Goal: Find specific page/section: Find specific page/section

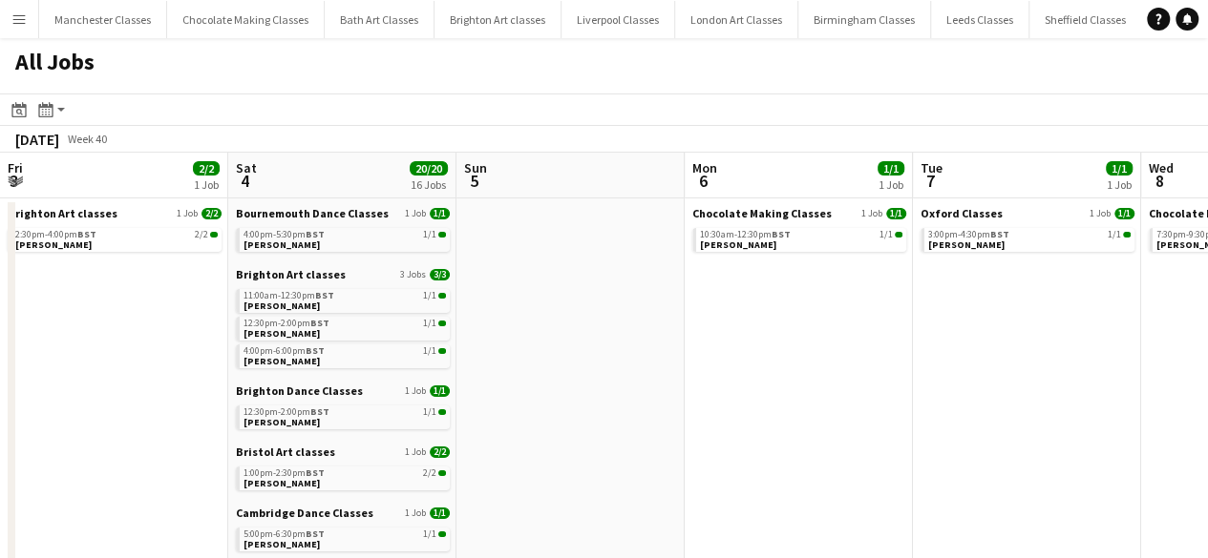
scroll to position [0, 745]
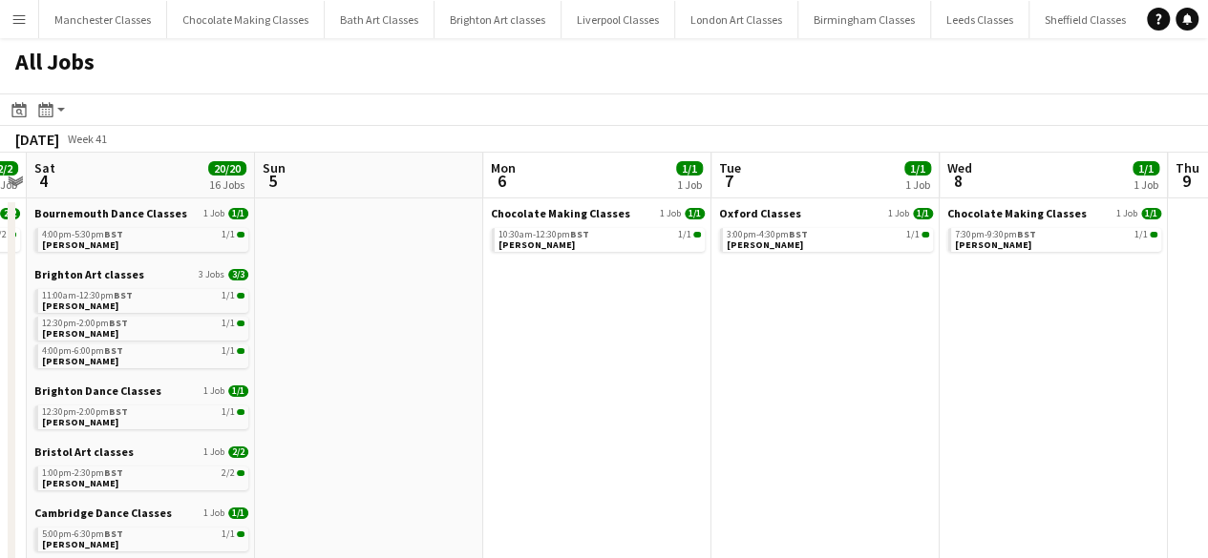
drag, startPoint x: 204, startPoint y: 312, endPoint x: 748, endPoint y: 319, distance: 544.1
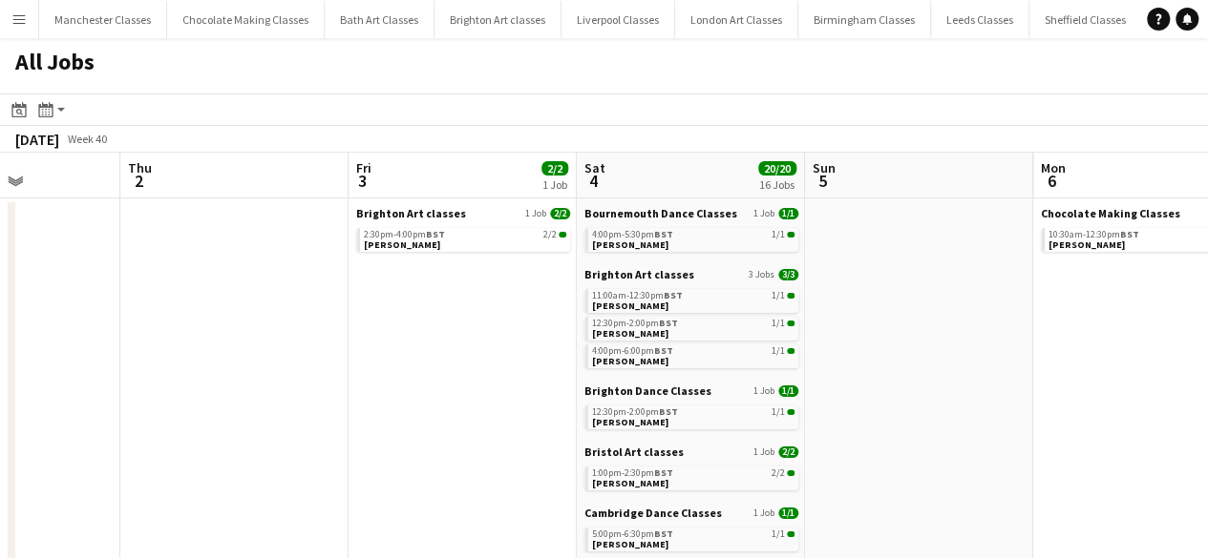
drag, startPoint x: 391, startPoint y: 355, endPoint x: 956, endPoint y: 368, distance: 564.3
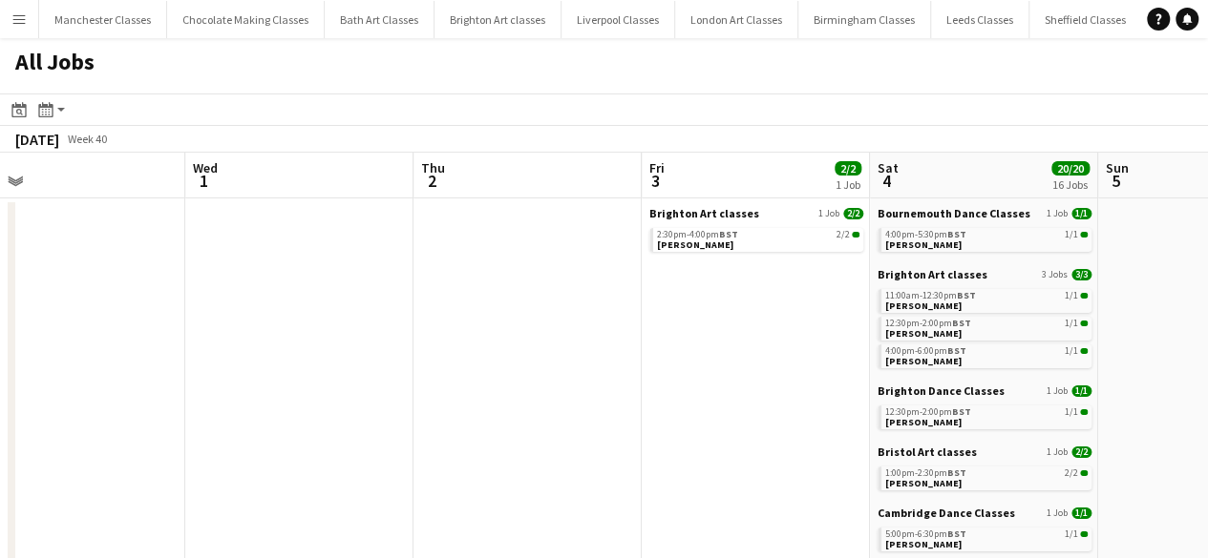
drag, startPoint x: 296, startPoint y: 379, endPoint x: 804, endPoint y: 381, distance: 507.8
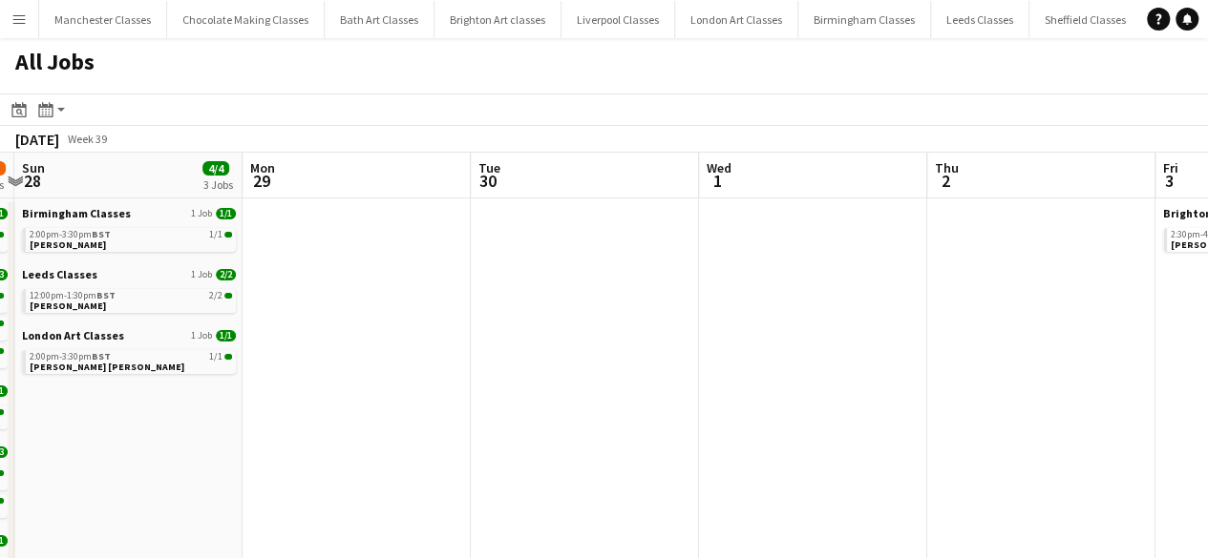
drag, startPoint x: 465, startPoint y: 423, endPoint x: 1111, endPoint y: 411, distance: 646.3
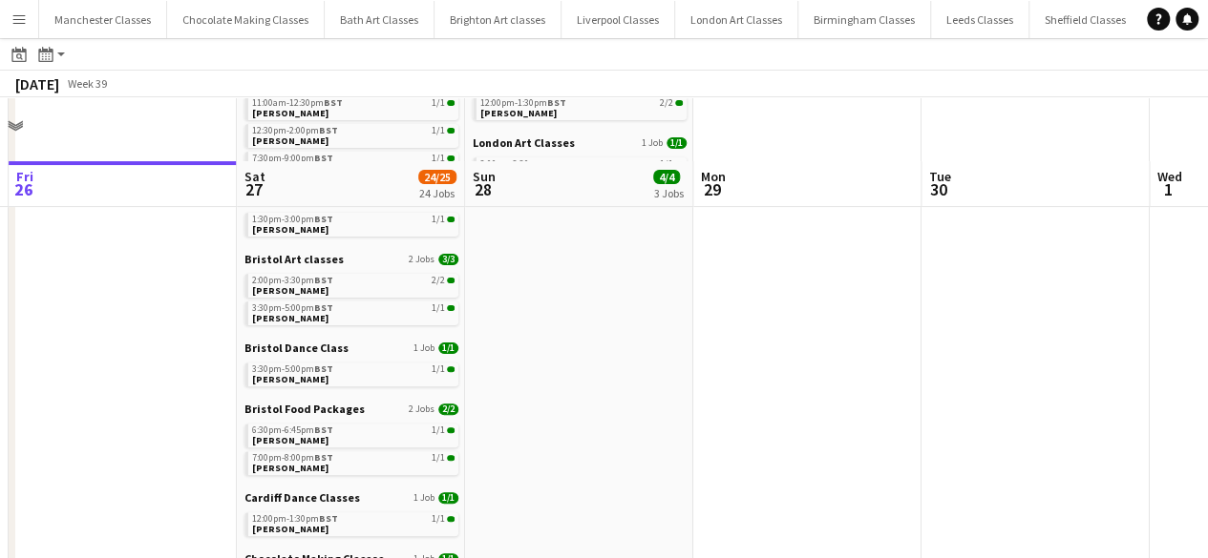
scroll to position [477, 0]
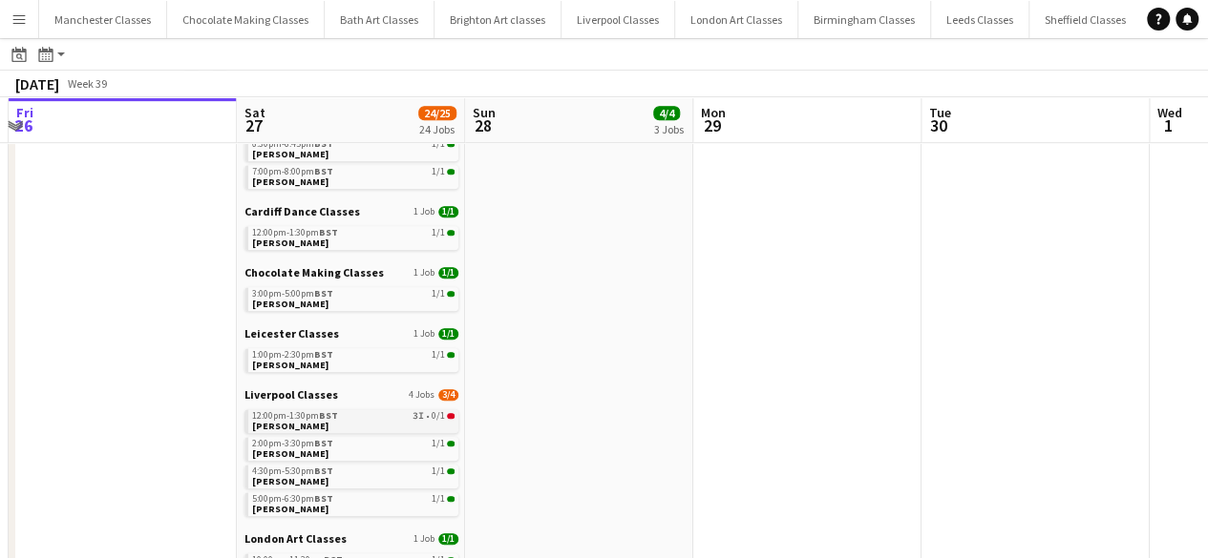
click at [409, 416] on div "12:00pm-1:30pm BST 3I • 0/1" at bounding box center [353, 416] width 202 height 10
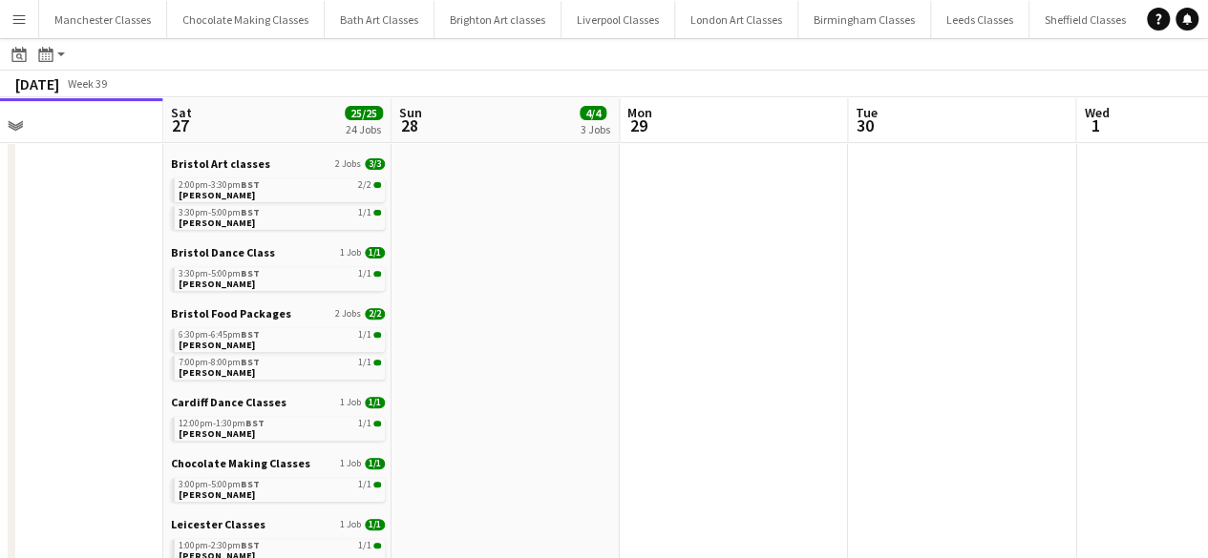
drag, startPoint x: 989, startPoint y: 442, endPoint x: 162, endPoint y: 447, distance: 826.7
click at [162, 447] on app-calendar-viewport "Tue 23 1/1 1 Job Wed 24 Thu 25 Fri 26 Sat 27 25/25 24 Jobs Sun 28 4/4 3 Jobs Mo…" at bounding box center [604, 516] width 1208 height 1418
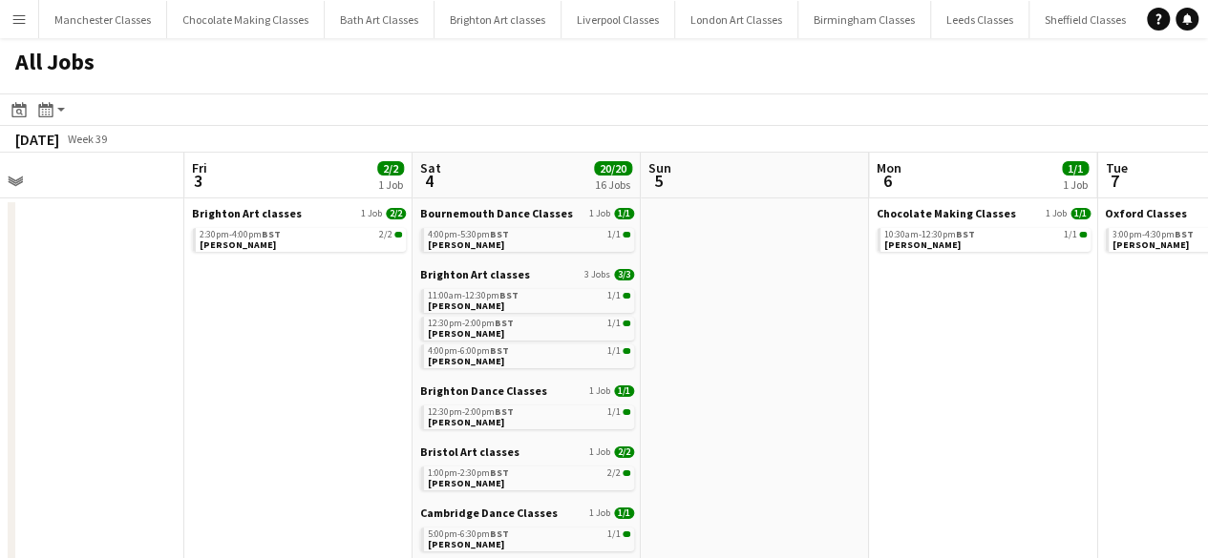
scroll to position [0, 810]
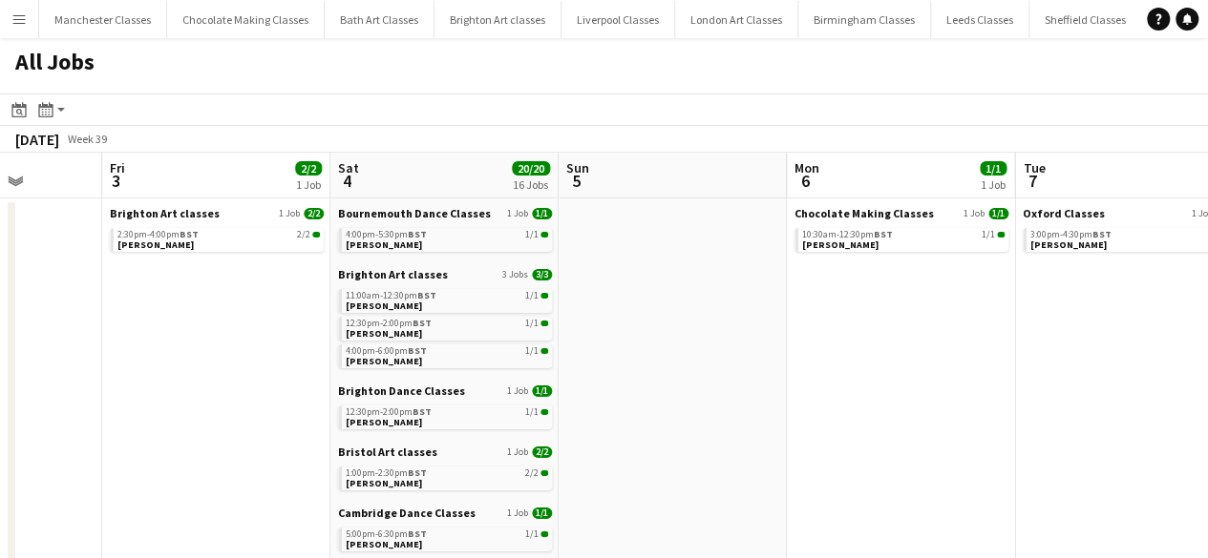
drag, startPoint x: 977, startPoint y: 432, endPoint x: 83, endPoint y: 434, distance: 894.4
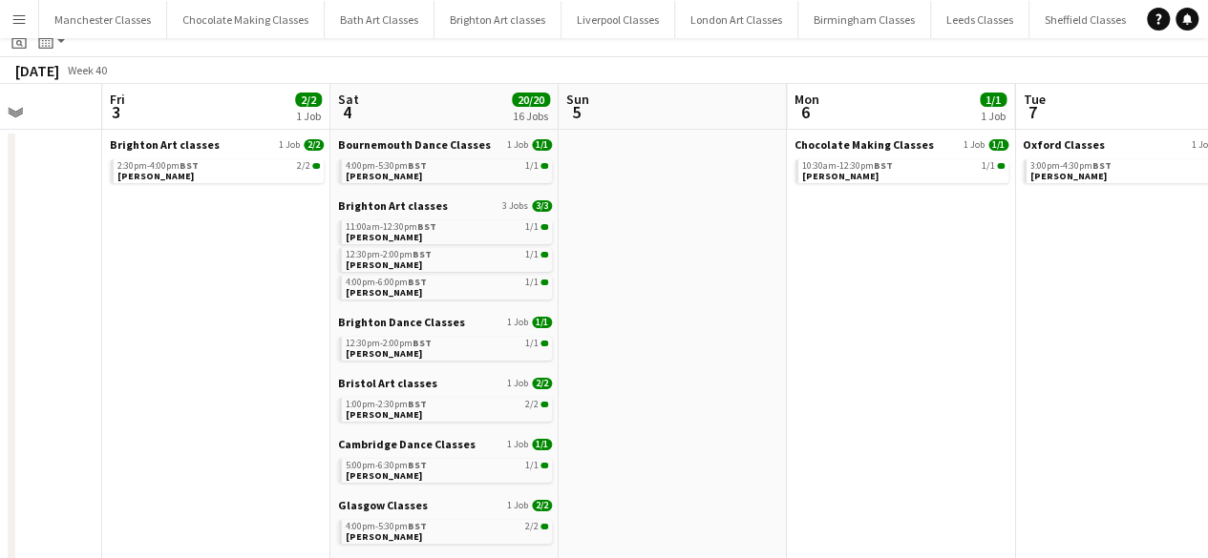
scroll to position [0, 0]
